Goal: Answer question/provide support: Answer question/provide support

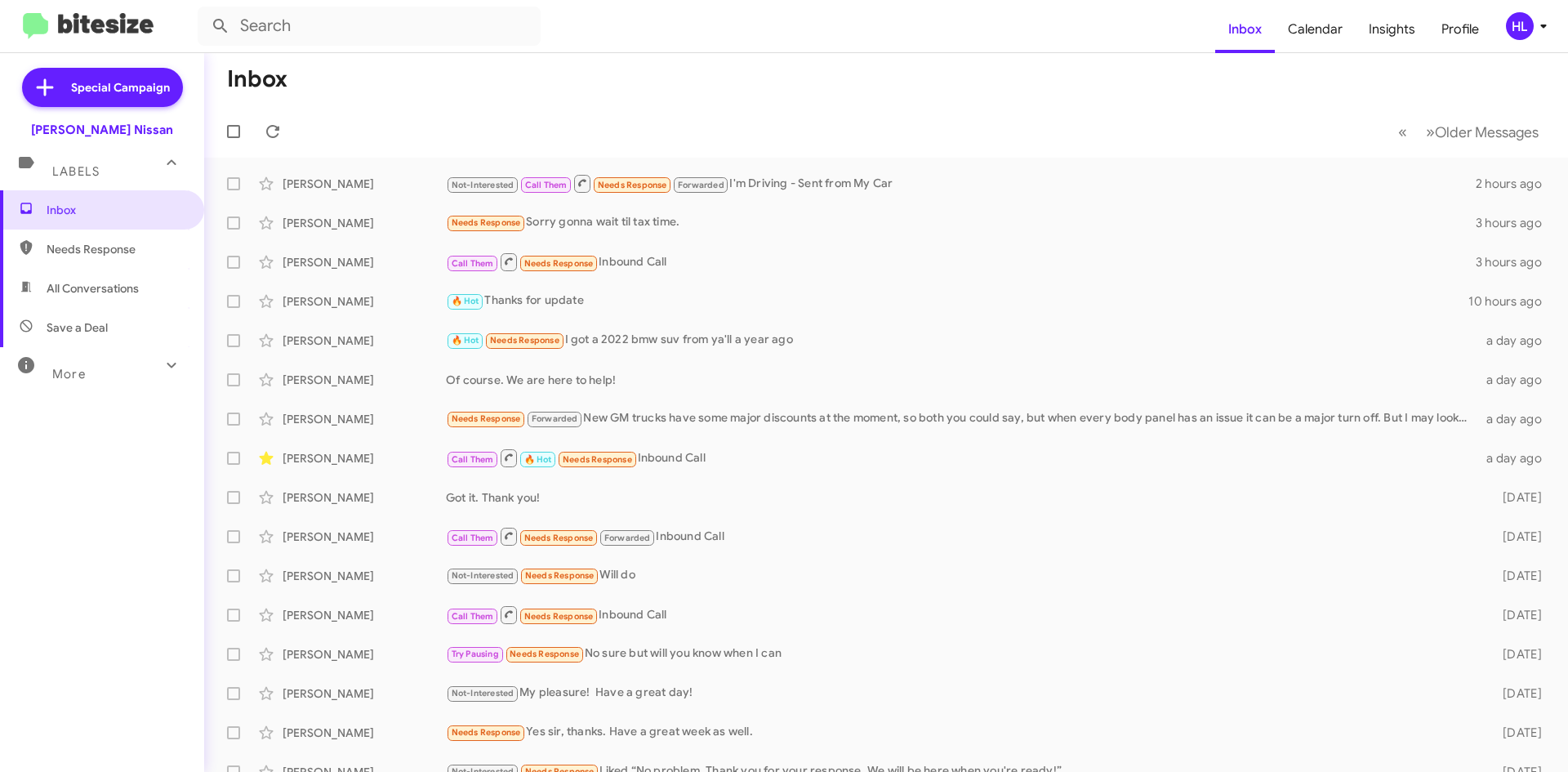
click at [134, 290] on span "All Conversations" at bounding box center [92, 288] width 92 height 16
type input "in:all-conversations"
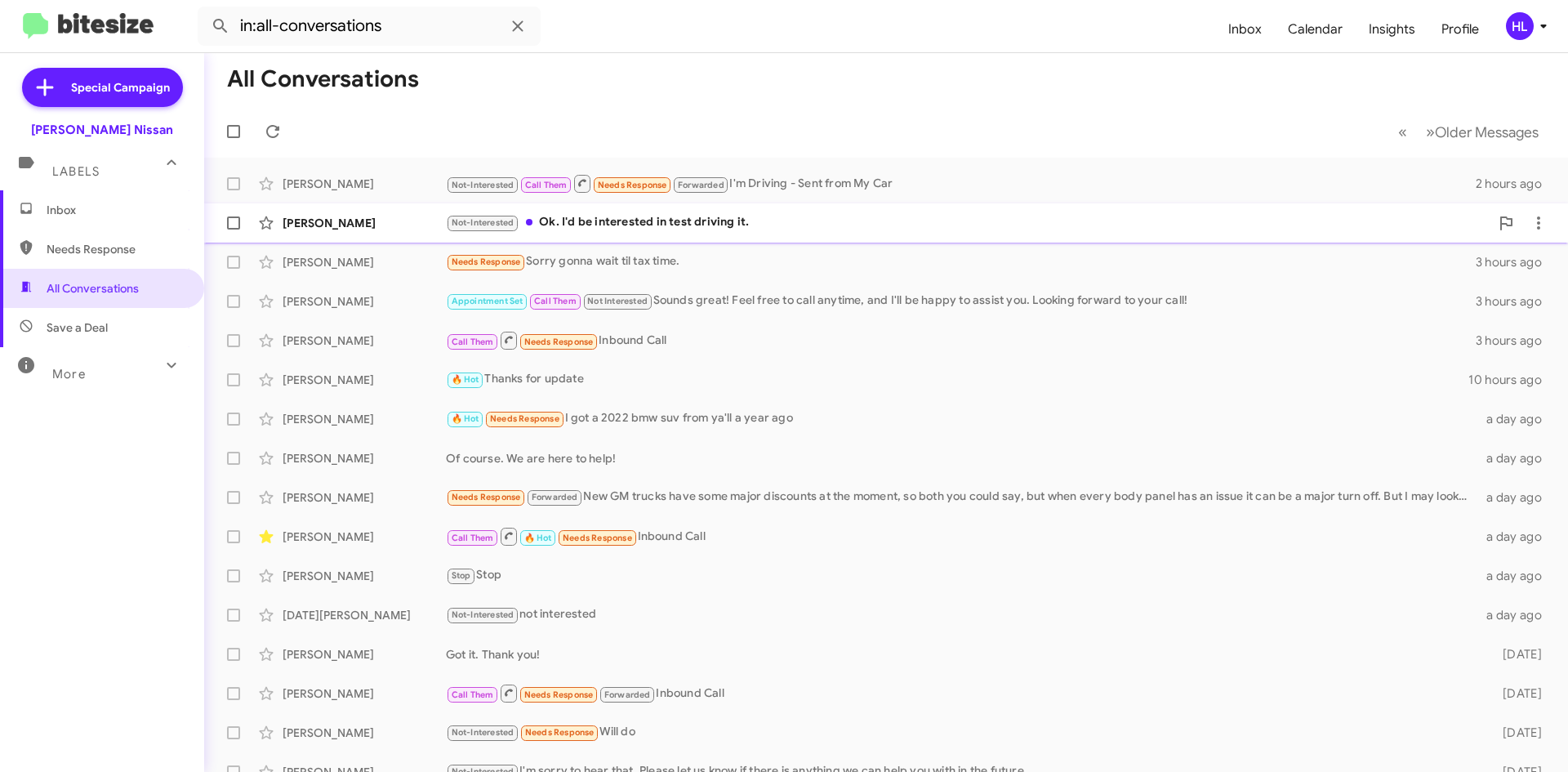
click at [373, 225] on div "[PERSON_NAME]" at bounding box center [364, 223] width 163 height 16
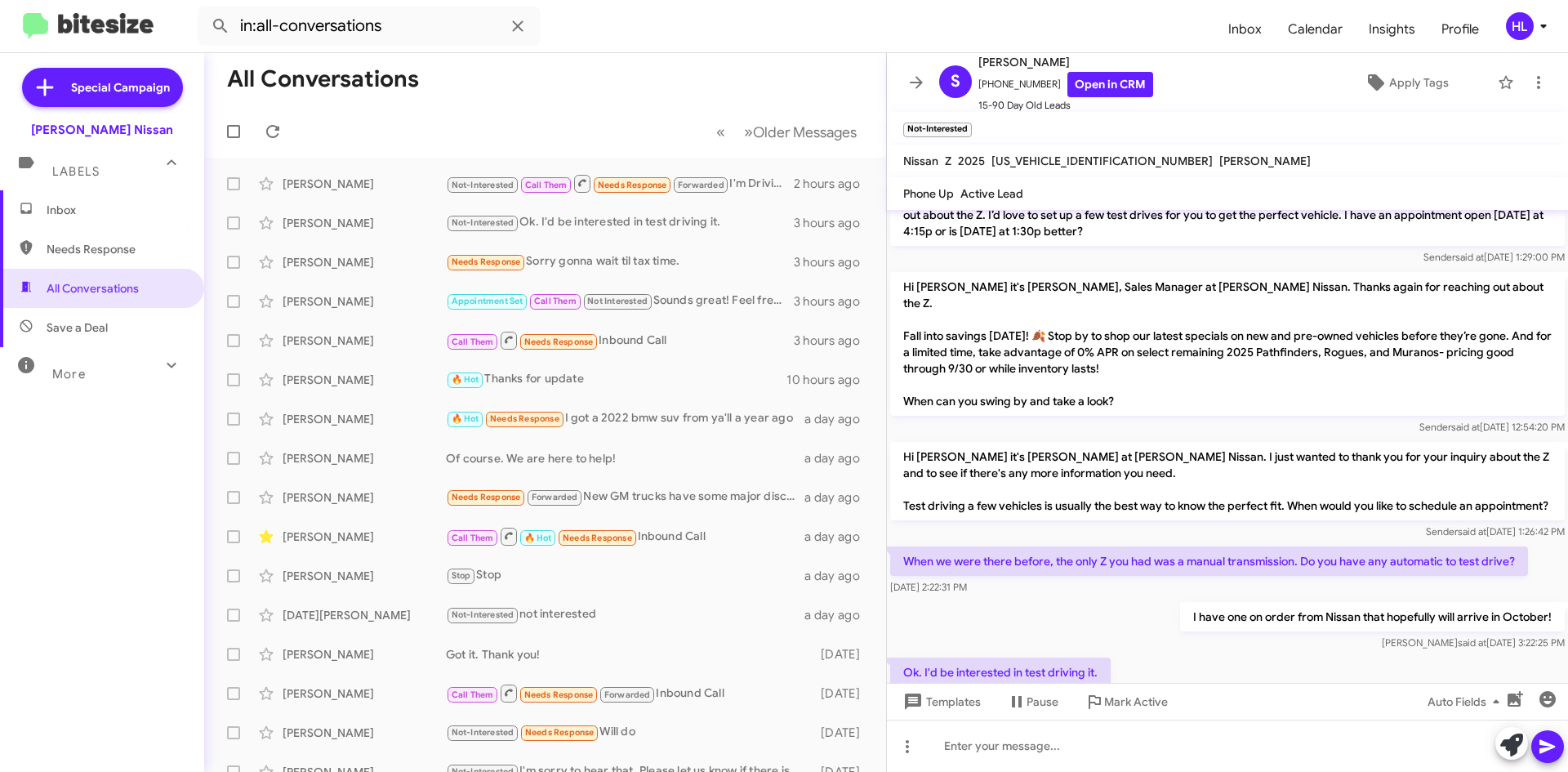
scroll to position [359, 0]
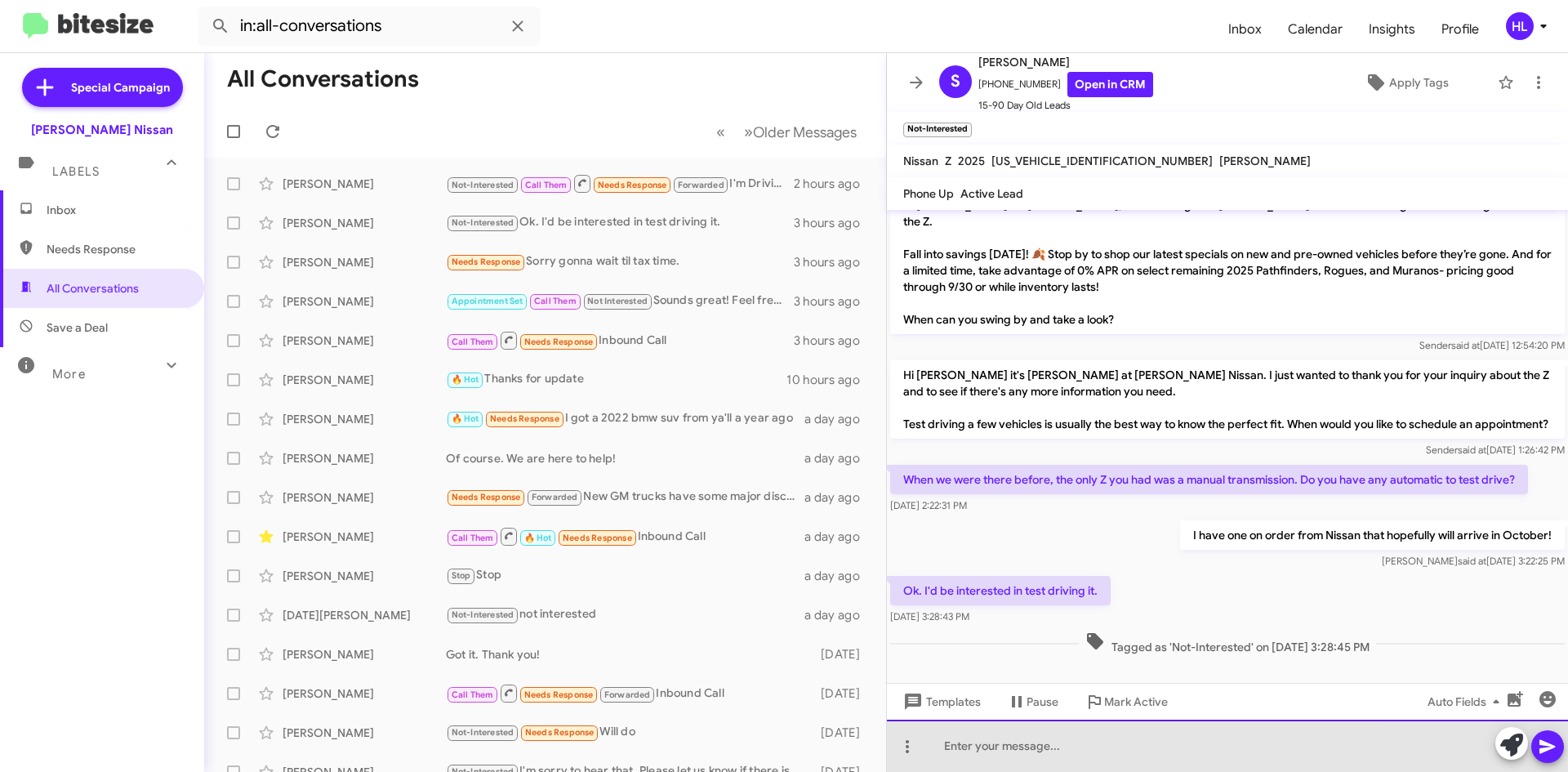
click at [1060, 743] on div at bounding box center [1227, 745] width 681 height 52
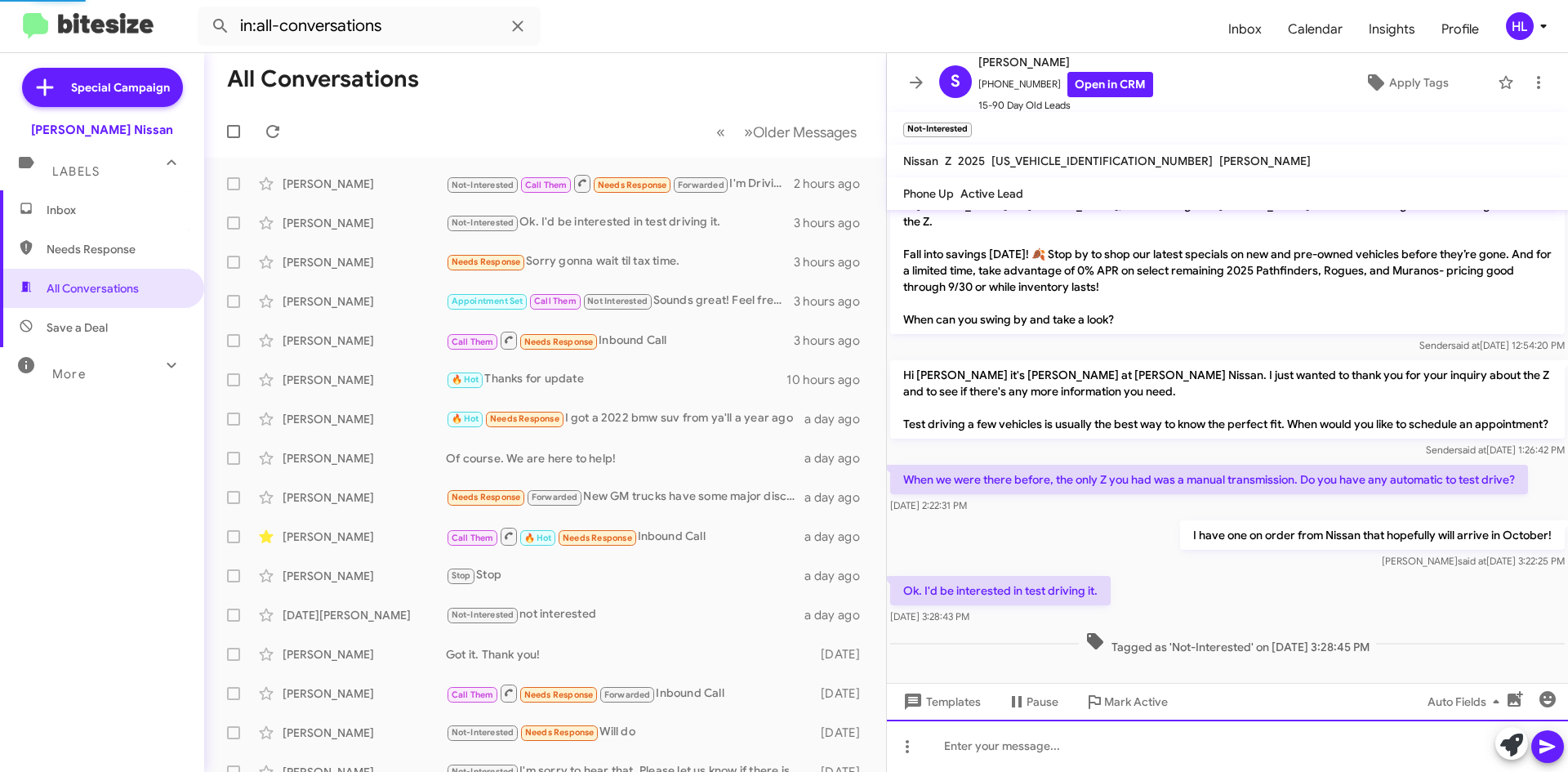
scroll to position [0, 0]
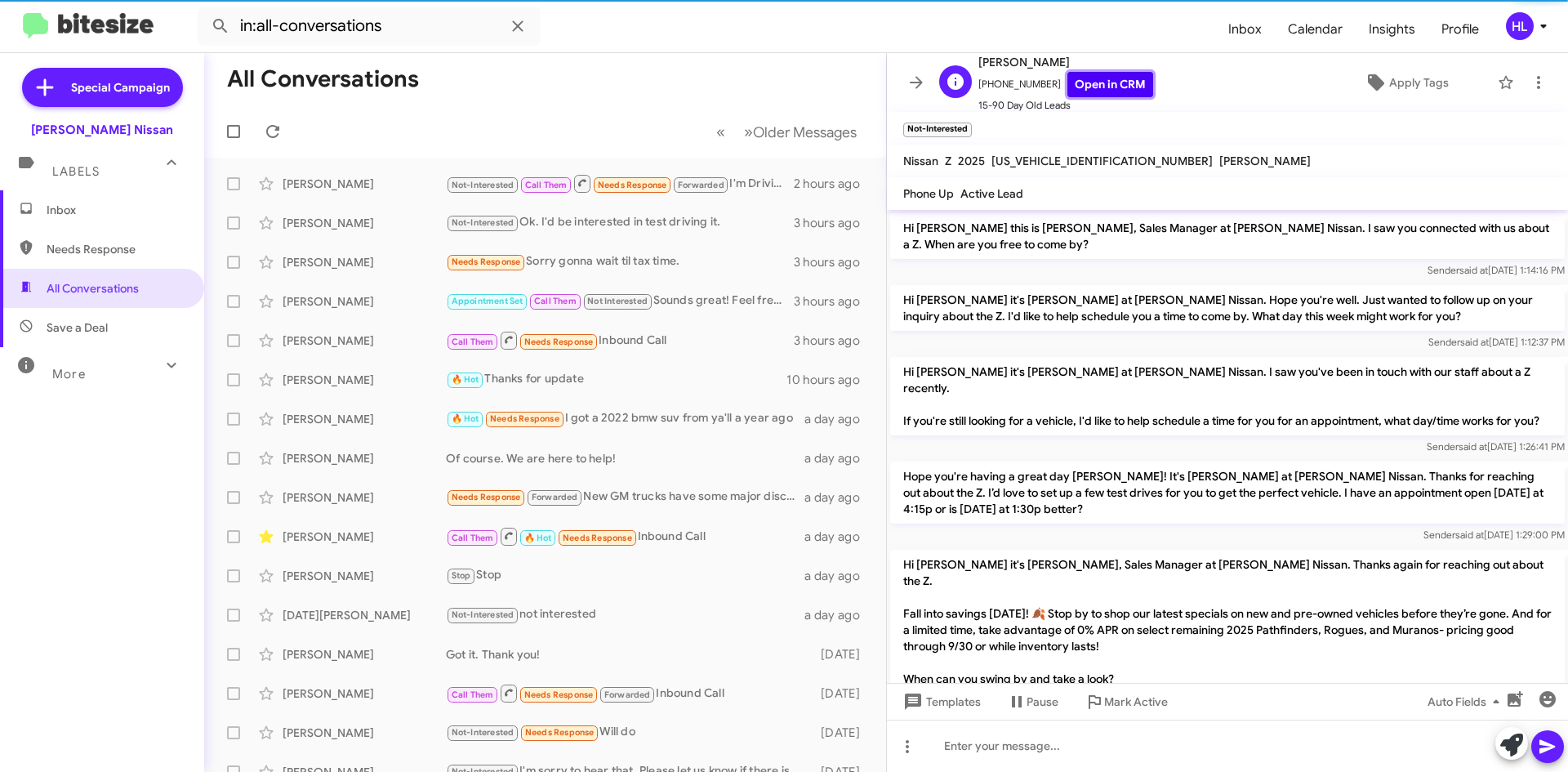
click at [1094, 79] on link "Open in CRM" at bounding box center [1110, 85] width 86 height 26
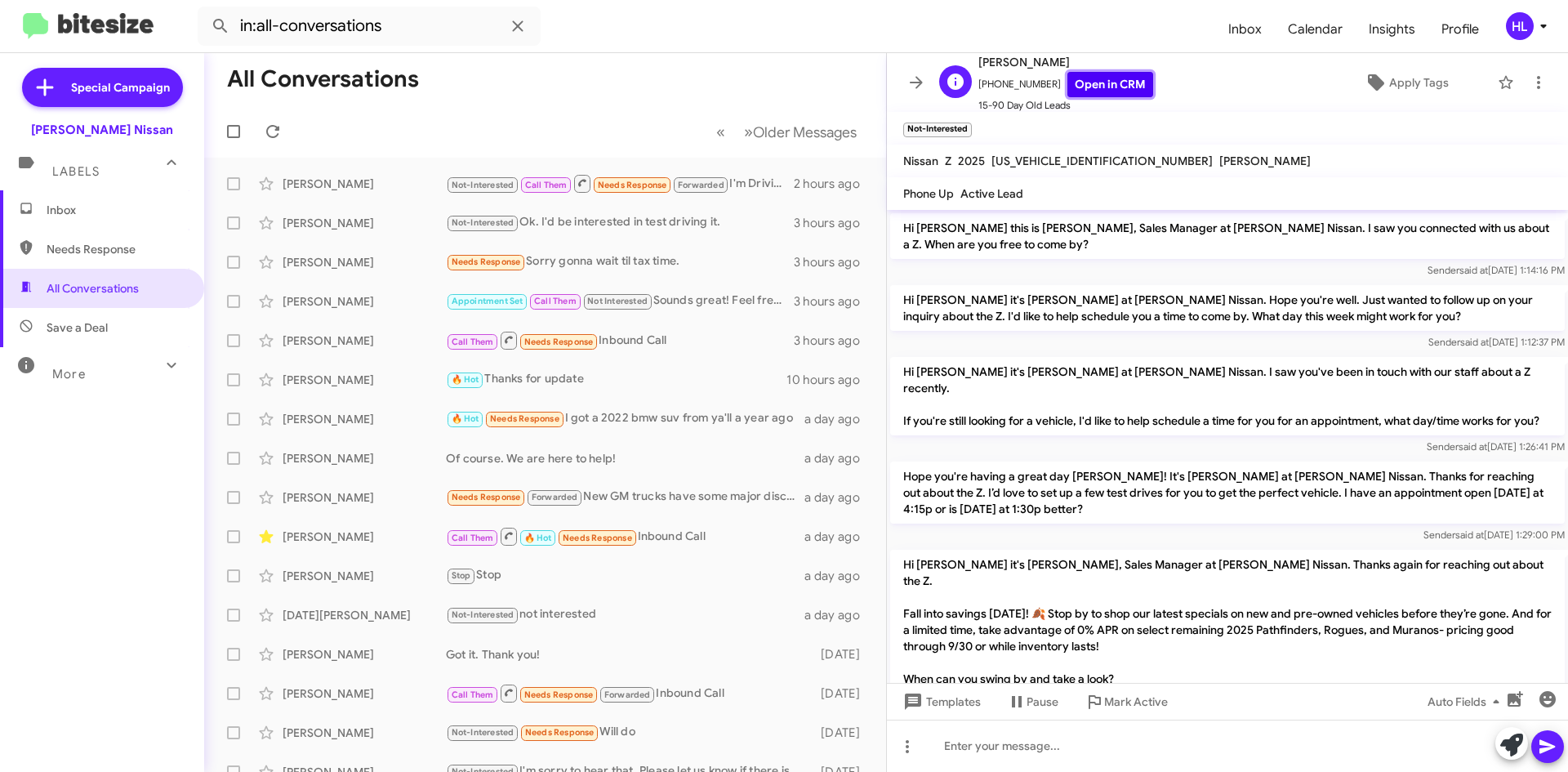
click at [1068, 82] on link "Open in CRM" at bounding box center [1110, 85] width 86 height 26
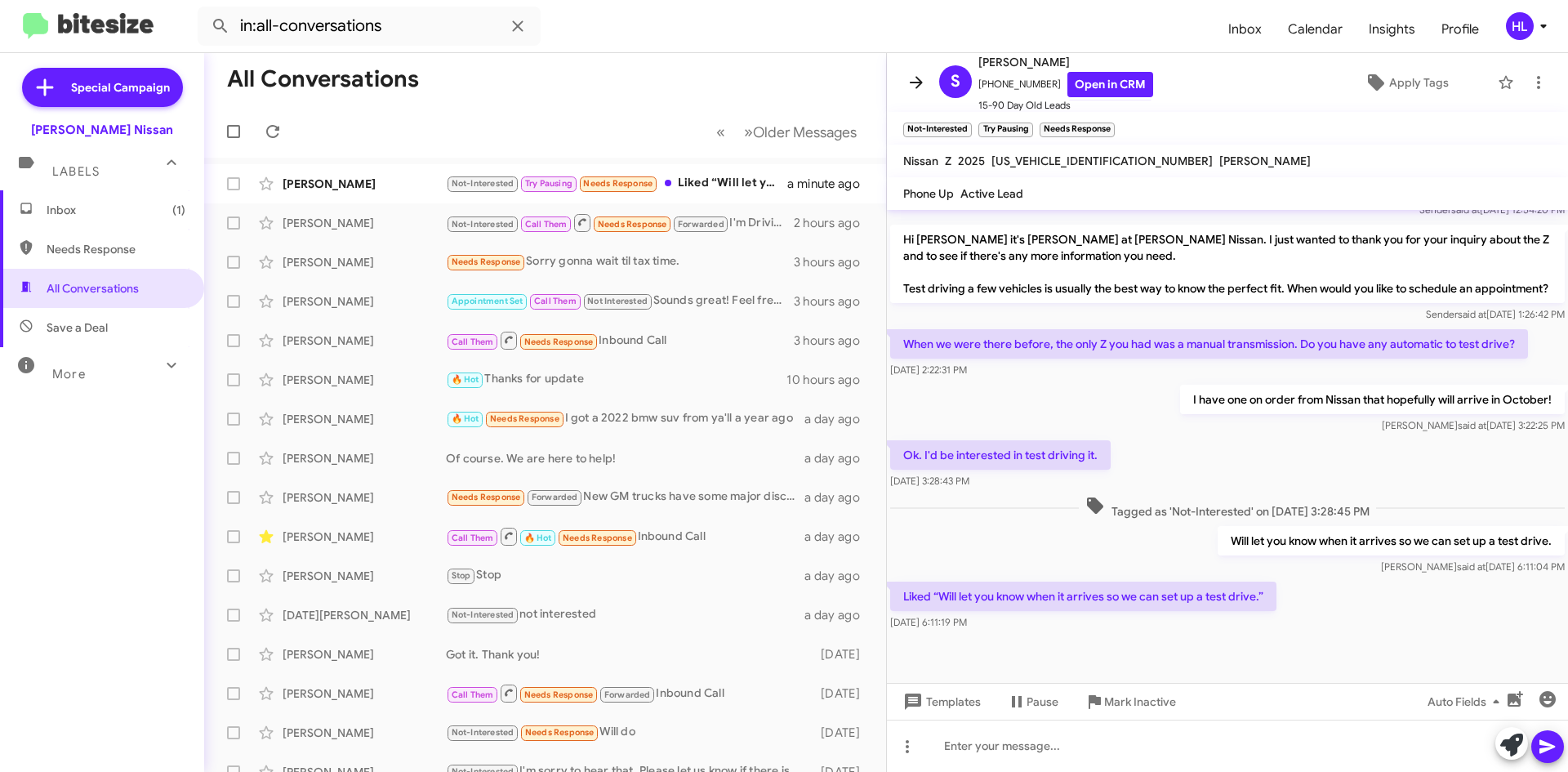
click at [905, 73] on span at bounding box center [916, 83] width 33 height 20
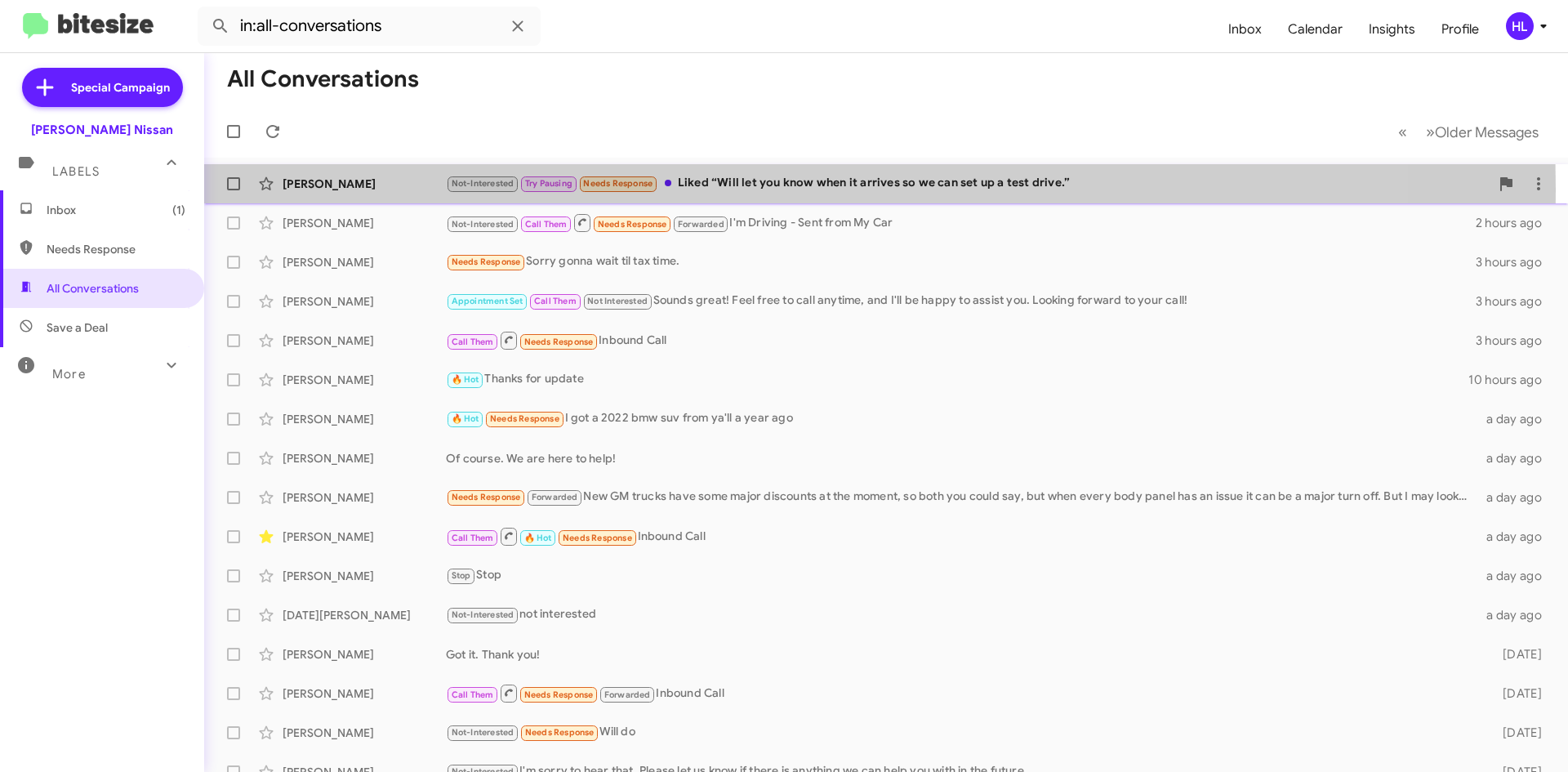
click at [341, 189] on div "[PERSON_NAME]" at bounding box center [364, 184] width 163 height 16
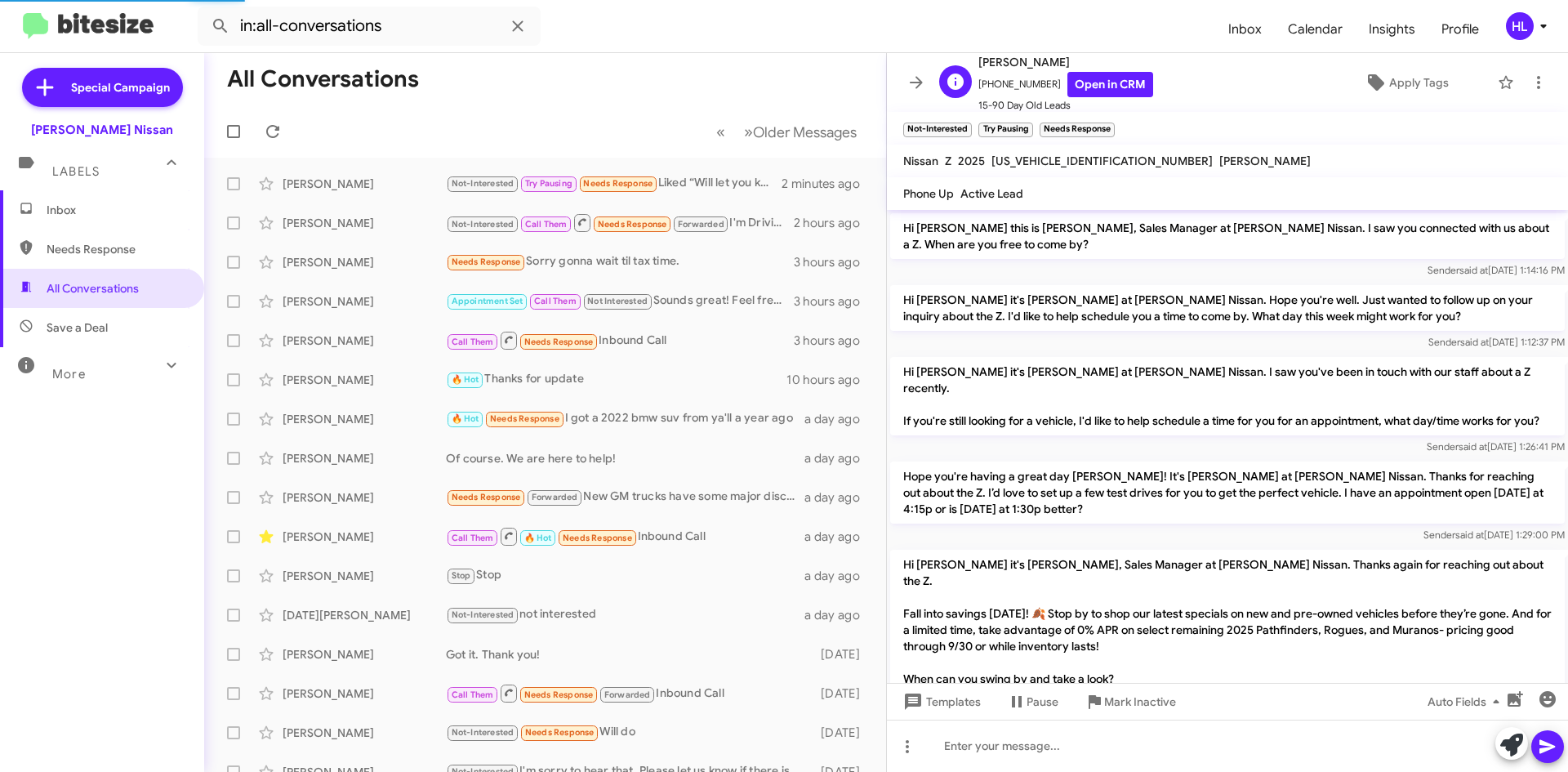
scroll to position [462, 0]
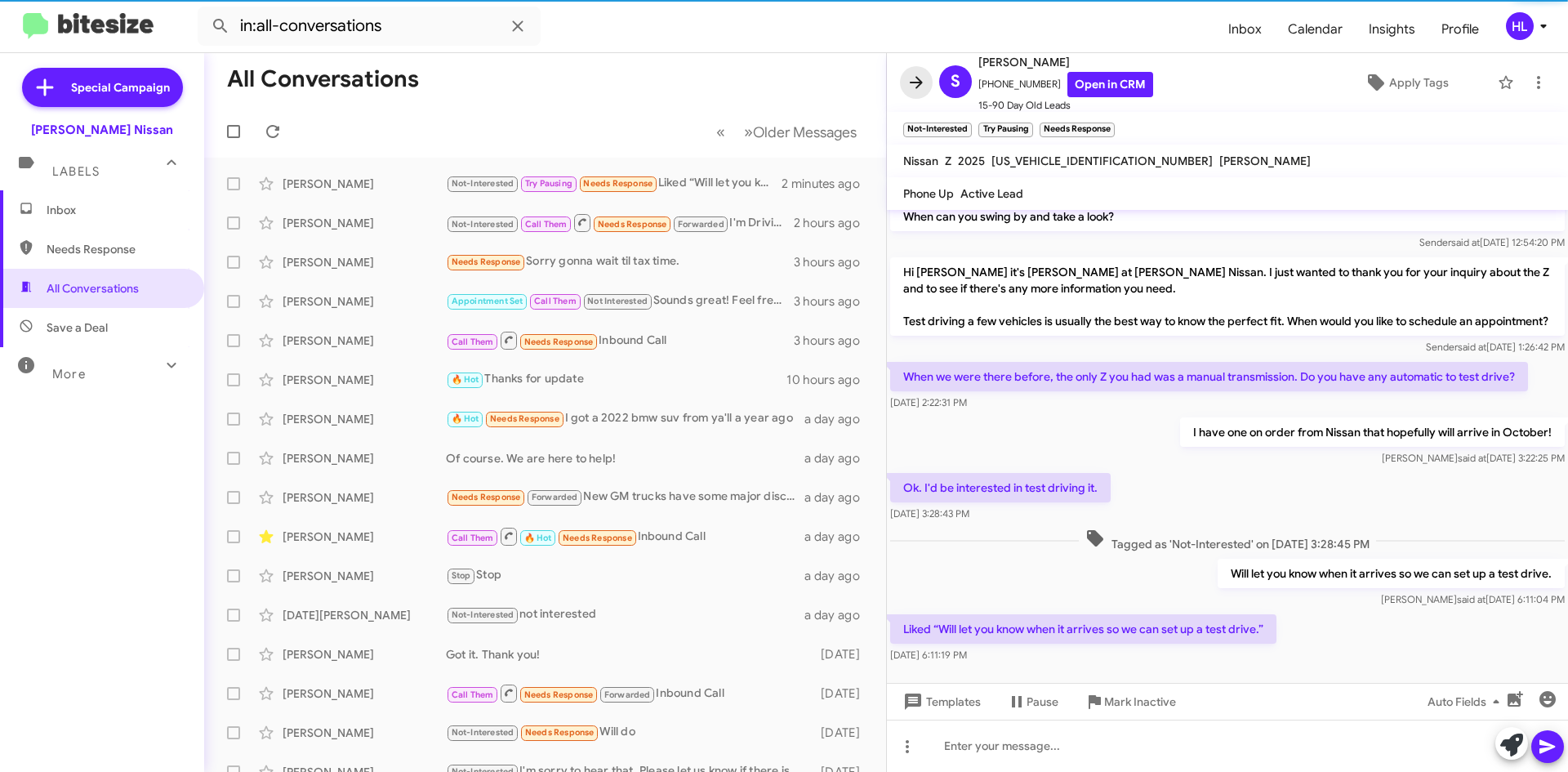
click at [925, 90] on icon at bounding box center [917, 83] width 20 height 20
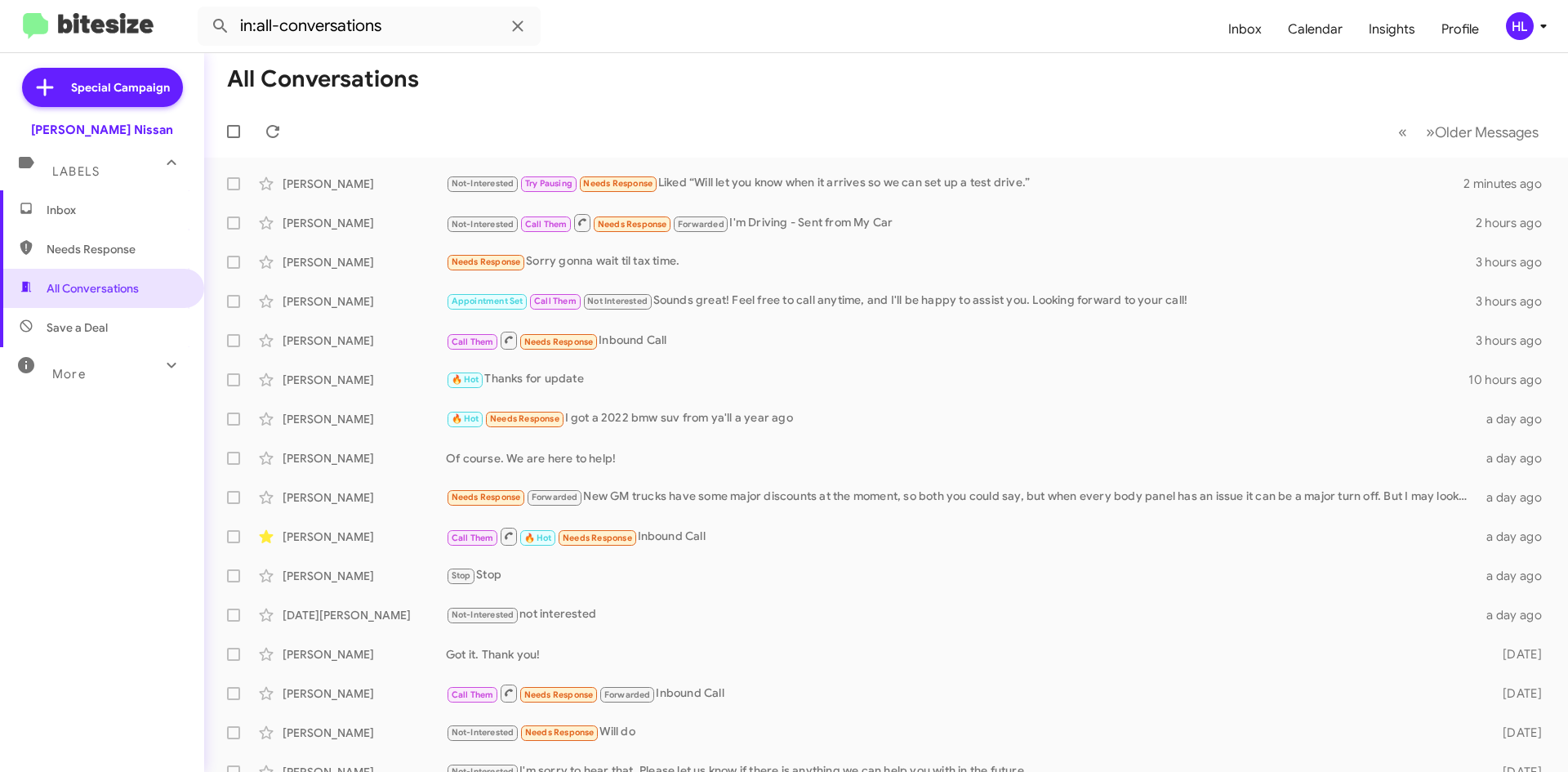
click at [46, 19] on img at bounding box center [88, 26] width 130 height 27
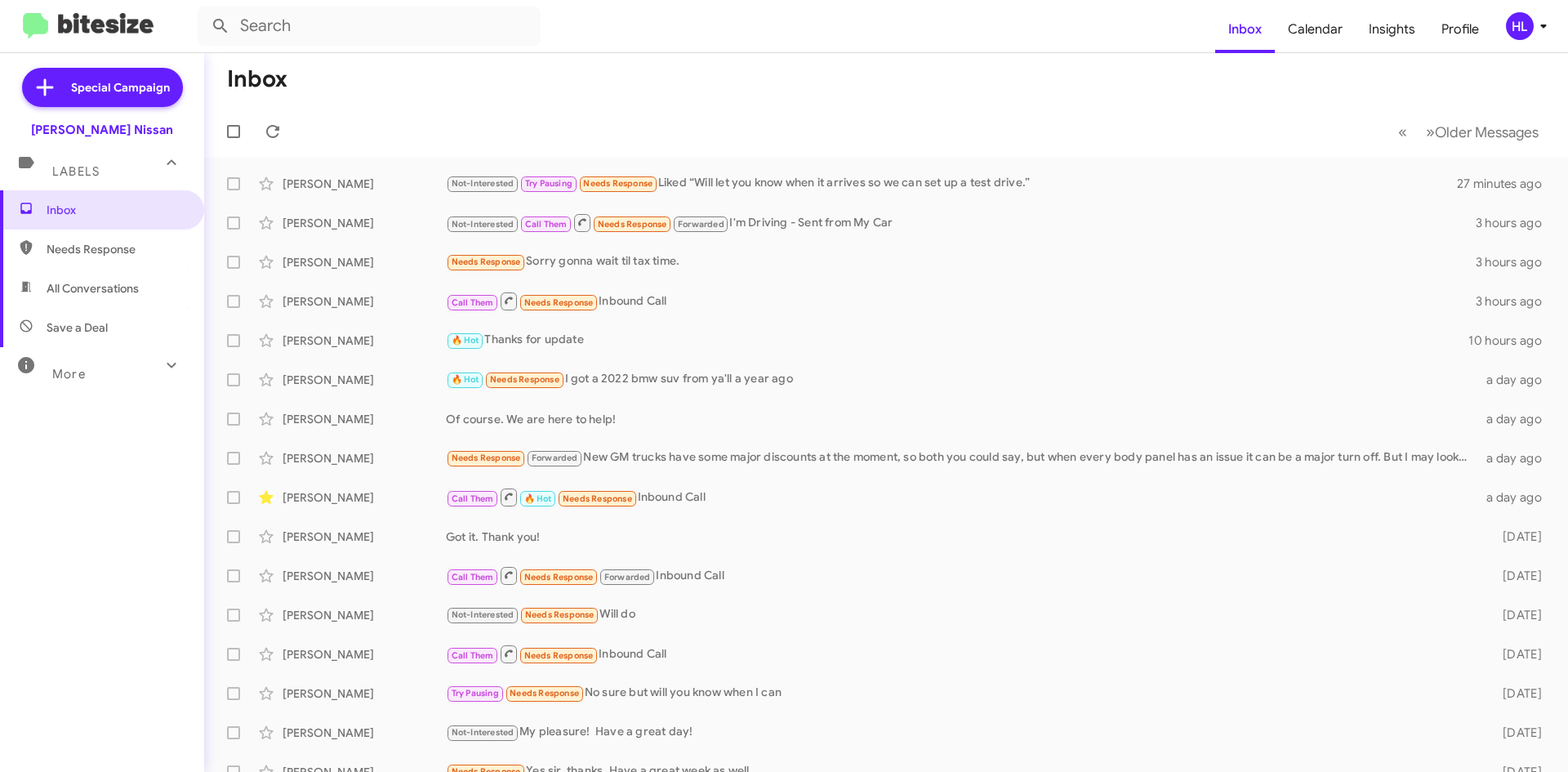
click at [125, 13] on img at bounding box center [88, 26] width 130 height 27
click at [111, 283] on span "All Conversations" at bounding box center [92, 288] width 92 height 16
type input "in:all-conversations"
